Goal: Find specific page/section: Find specific page/section

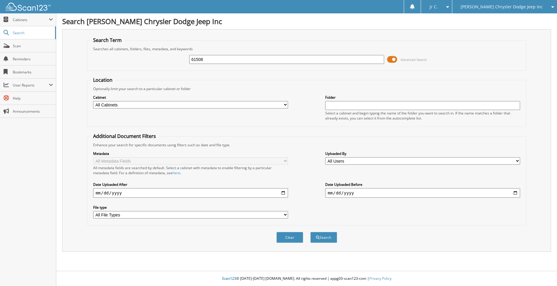
type input "61508"
click at [310, 232] on button "Search" at bounding box center [323, 237] width 27 height 11
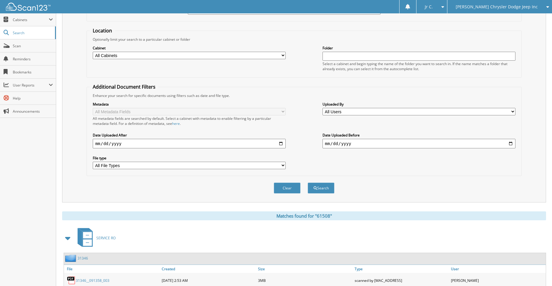
scroll to position [37, 0]
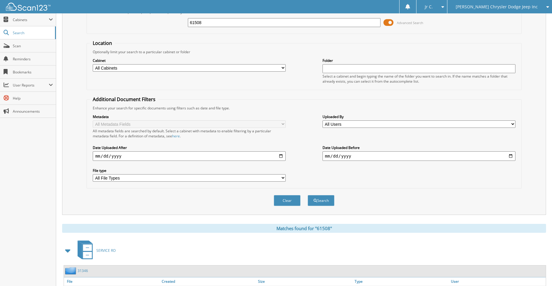
drag, startPoint x: 203, startPoint y: 23, endPoint x: 167, endPoint y: 30, distance: 36.7
click at [167, 29] on div "61508 Advanced Search" at bounding box center [304, 23] width 429 height 16
paste input "JTJBM7FX3E5072473"
type input "JTJBM7FX3E5072473"
click at [308, 195] on button "Search" at bounding box center [321, 200] width 27 height 11
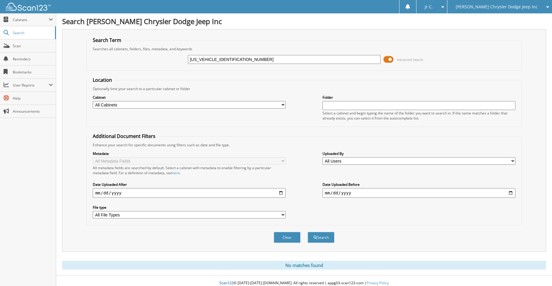
click at [512, 5] on span "[PERSON_NAME] Chrysler Dodge Jeep Inc" at bounding box center [497, 7] width 82 height 4
click at [506, 16] on link "[PERSON_NAME] Chevrolet" at bounding box center [500, 18] width 105 height 10
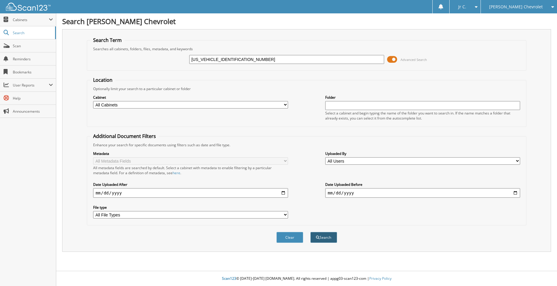
type input "[US_VEHICLE_IDENTIFICATION_NUMBER]"
click at [321, 241] on button "Search" at bounding box center [323, 237] width 27 height 11
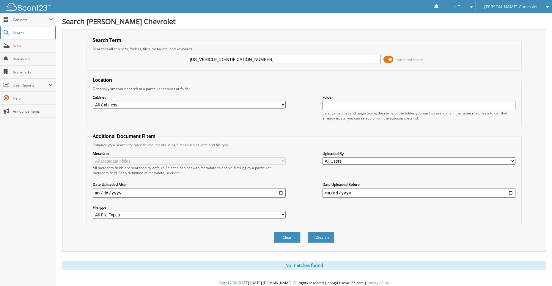
click at [33, 38] on link "Search" at bounding box center [28, 32] width 56 height 13
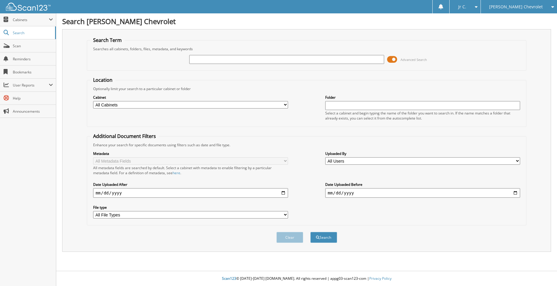
click at [512, 7] on span "[PERSON_NAME] Chevrolet" at bounding box center [516, 7] width 54 height 4
click at [516, 24] on link "[PERSON_NAME] Chrysler Dodge Jeep Inc" at bounding box center [519, 21] width 76 height 16
type input "61680"
click at [310, 232] on button "Search" at bounding box center [323, 237] width 27 height 11
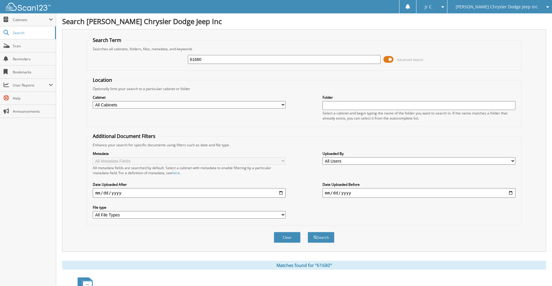
drag, startPoint x: 202, startPoint y: 58, endPoint x: 168, endPoint y: 64, distance: 34.1
click at [168, 64] on div "61680 Advanced Search" at bounding box center [304, 59] width 429 height 16
type input "61551"
click at [308, 232] on button "Search" at bounding box center [321, 237] width 27 height 11
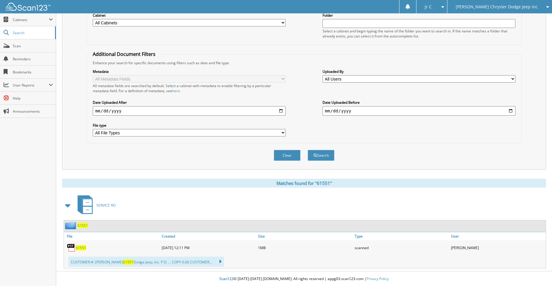
scroll to position [83, 0]
click at [83, 249] on span "61551" at bounding box center [81, 247] width 10 height 5
click at [81, 247] on span "61551" at bounding box center [81, 247] width 10 height 5
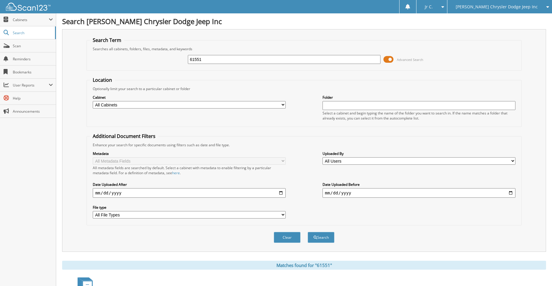
drag, startPoint x: 214, startPoint y: 61, endPoint x: 185, endPoint y: 59, distance: 28.9
click at [185, 59] on div "61551 Advanced Search" at bounding box center [304, 59] width 429 height 16
type input "EH268059"
click at [308, 232] on button "Search" at bounding box center [321, 237] width 27 height 11
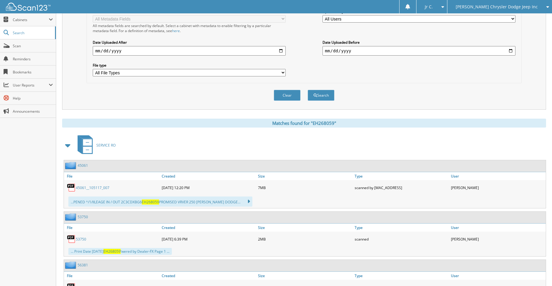
scroll to position [178, 0]
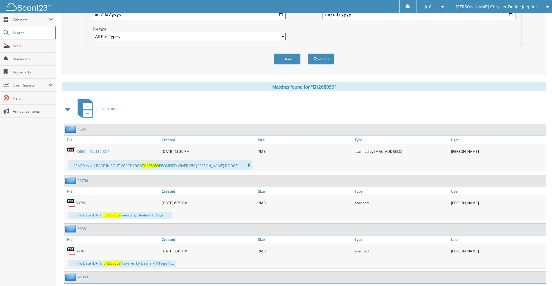
click at [84, 128] on link "45061" at bounding box center [83, 129] width 10 height 5
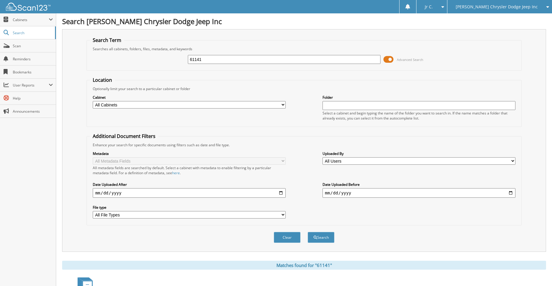
drag, startPoint x: 206, startPoint y: 61, endPoint x: 158, endPoint y: 62, distance: 47.6
click at [158, 62] on div "61141 Advanced Search" at bounding box center [304, 59] width 429 height 16
type input "61358"
click at [308, 232] on button "Search" at bounding box center [321, 237] width 27 height 11
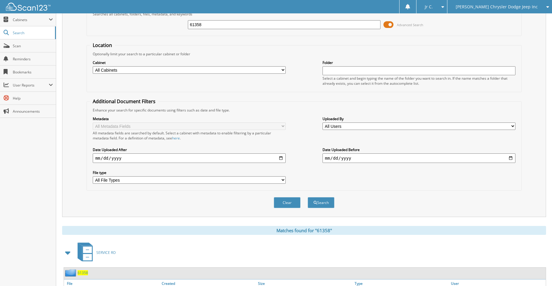
scroll to position [89, 0]
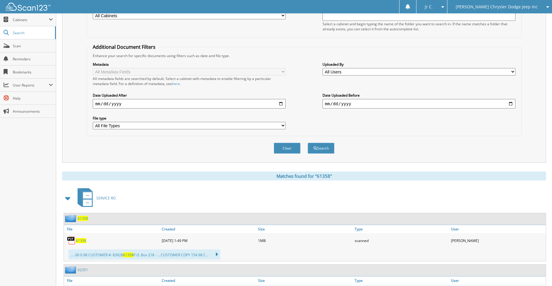
click at [80, 219] on span "61358" at bounding box center [83, 218] width 10 height 5
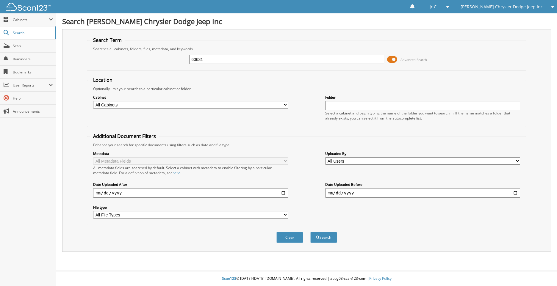
type input "60631"
click at [310, 232] on button "Search" at bounding box center [323, 237] width 27 height 11
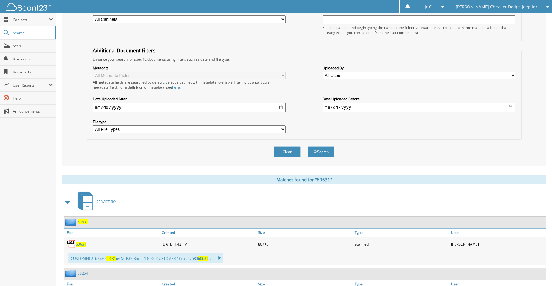
scroll to position [89, 0]
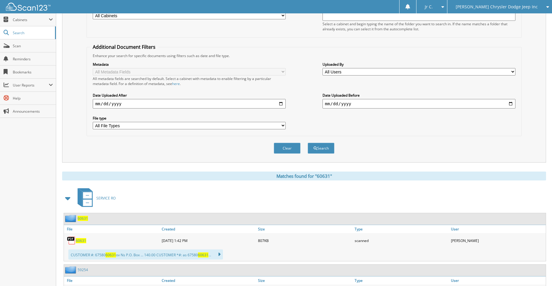
click at [83, 219] on span "60631" at bounding box center [83, 218] width 10 height 5
